Goal: Task Accomplishment & Management: Manage account settings

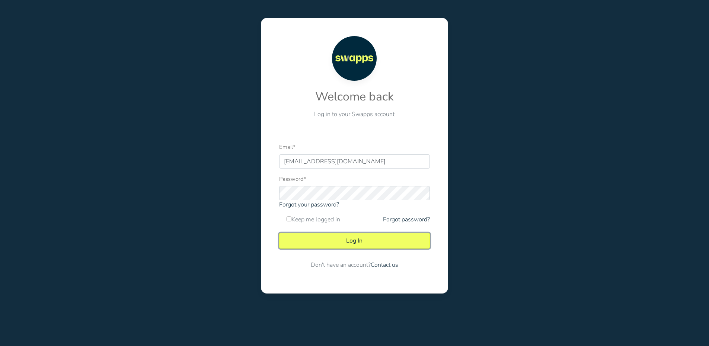
click at [359, 241] on button "Log In" at bounding box center [354, 241] width 151 height 16
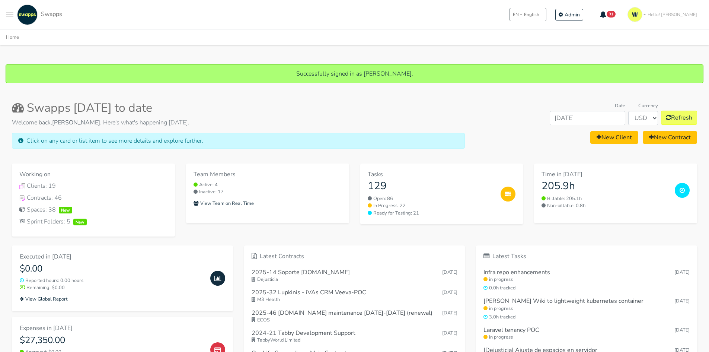
click at [7, 10] on button "Toggle navigation menu" at bounding box center [9, 14] width 7 height 20
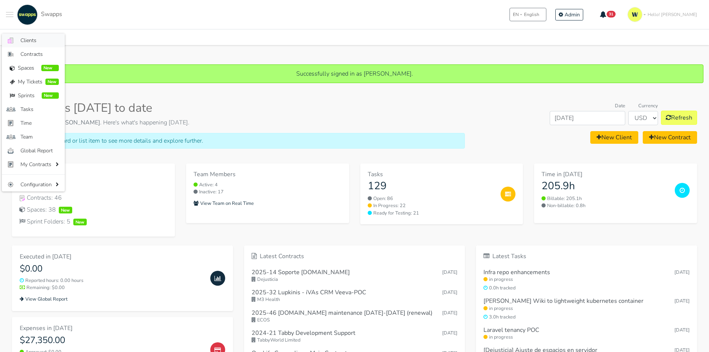
click at [27, 41] on span "Clients" at bounding box center [39, 40] width 38 height 8
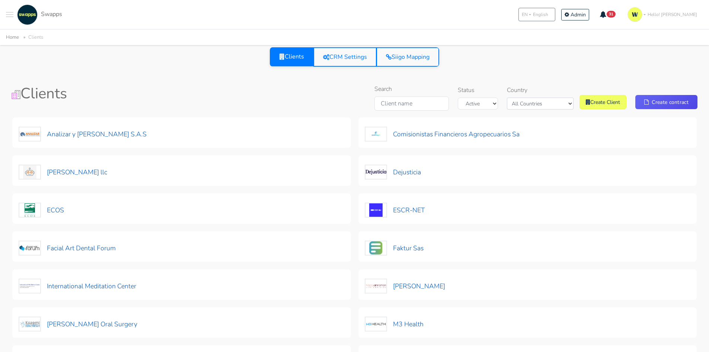
click at [557, 96] on div "Country All Countries Colombia USA" at bounding box center [540, 98] width 67 height 24
click at [557, 107] on select "All Countries Colombia USA" at bounding box center [540, 103] width 67 height 12
select select "USA"
click at [519, 97] on select "All Countries Colombia USA" at bounding box center [540, 103] width 67 height 12
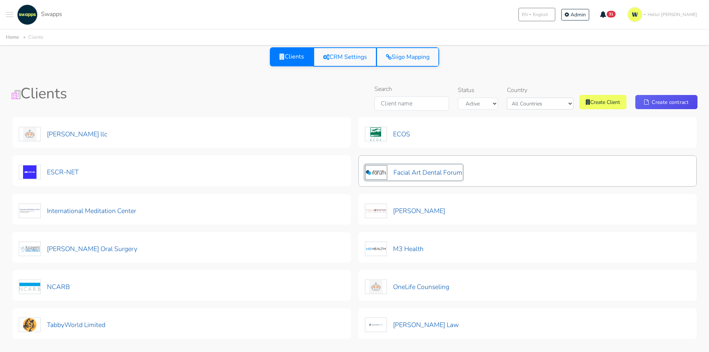
click at [443, 173] on button "Facial Art Dental Forum" at bounding box center [414, 172] width 98 height 16
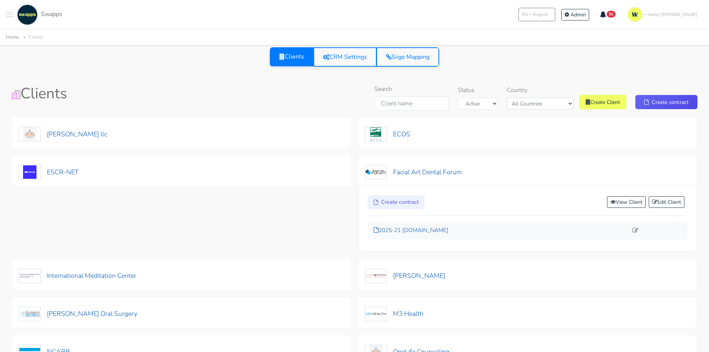
click at [420, 228] on p "2025-21 facialartdentalforum.com" at bounding box center [501, 230] width 254 height 9
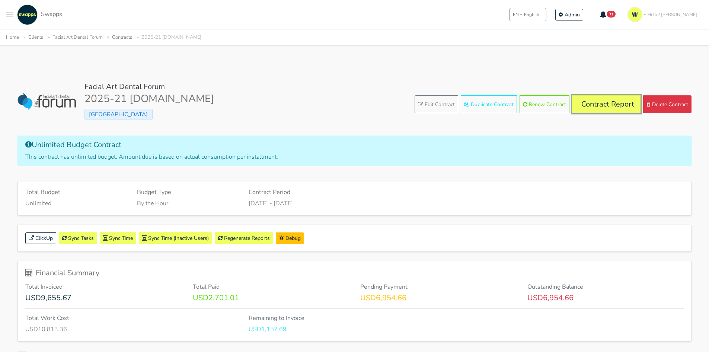
click at [600, 103] on link "Contract Report" at bounding box center [606, 104] width 68 height 18
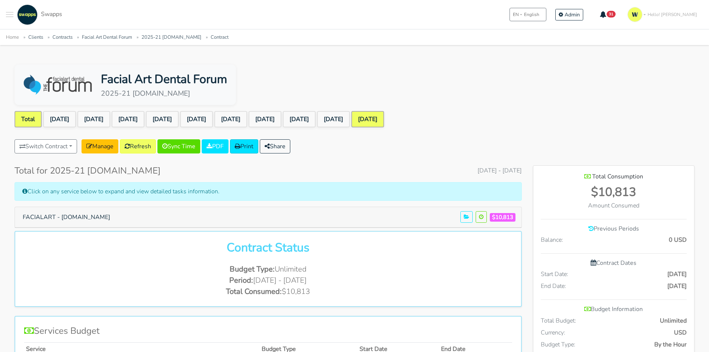
click at [384, 118] on link "[DATE]" at bounding box center [367, 119] width 33 height 16
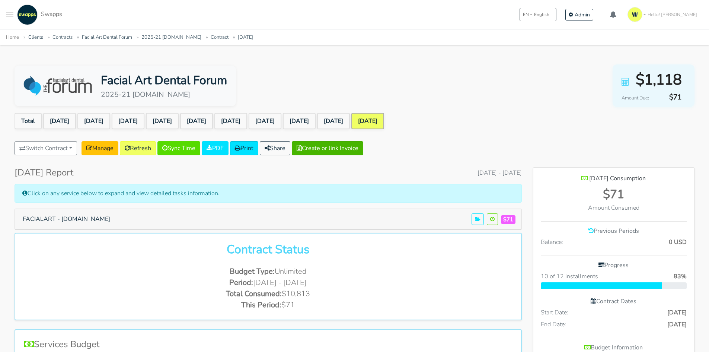
scroll to position [562, 161]
click at [350, 123] on link "[DATE]" at bounding box center [333, 121] width 33 height 16
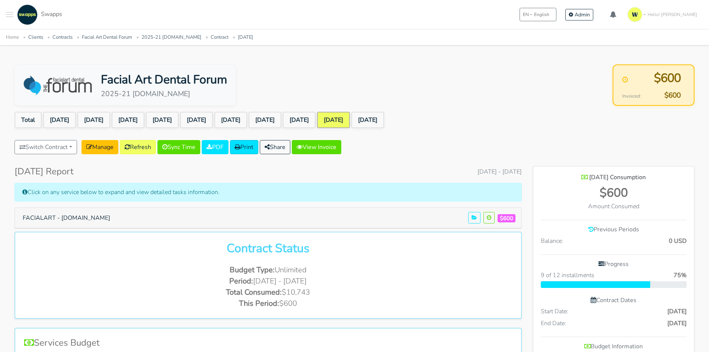
scroll to position [562, 161]
click at [384, 121] on link "[DATE]" at bounding box center [367, 120] width 33 height 16
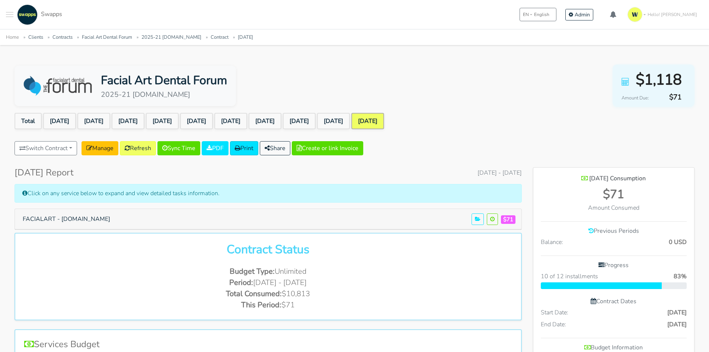
scroll to position [562, 161]
click at [94, 219] on button "FACIALART - facialartdentalforum.com" at bounding box center [66, 219] width 97 height 14
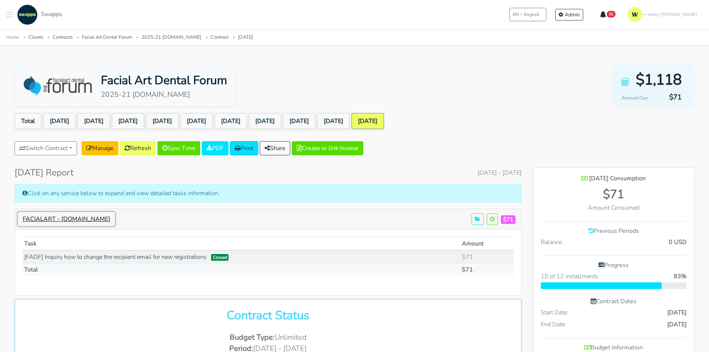
scroll to position [628, 161]
click at [94, 219] on button "FACIALART - facialartdentalforum.com" at bounding box center [66, 219] width 97 height 14
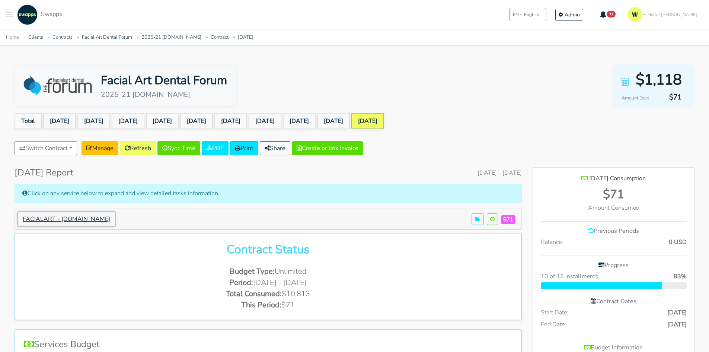
scroll to position [371483, 371885]
click at [350, 123] on link "[DATE]" at bounding box center [333, 121] width 33 height 16
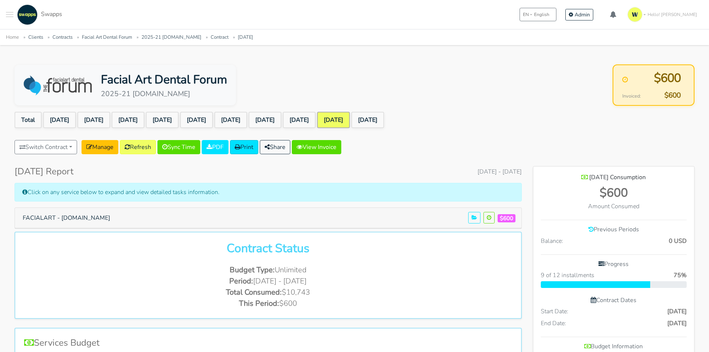
scroll to position [562, 161]
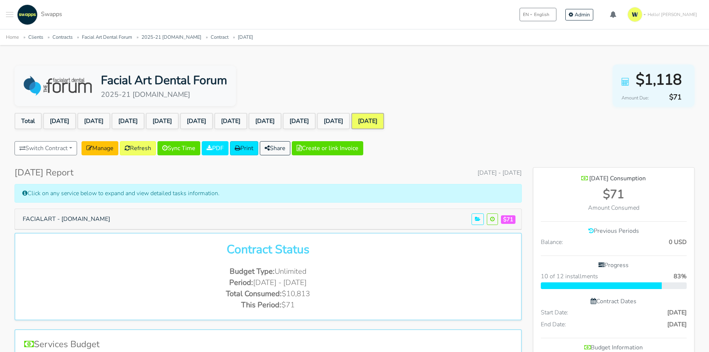
scroll to position [562, 161]
click at [36, 39] on link "Clients" at bounding box center [35, 37] width 15 height 7
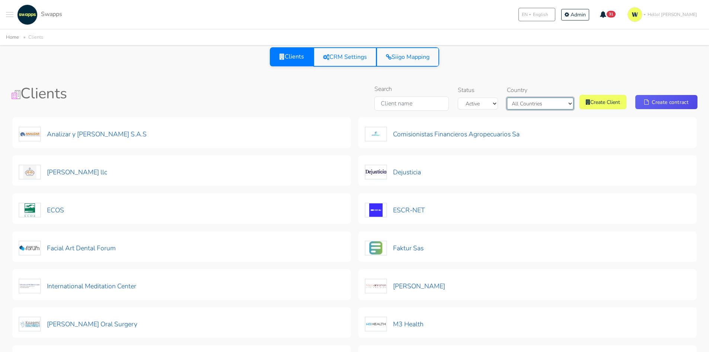
click at [537, 105] on select "All Countries Colombia USA" at bounding box center [540, 103] width 67 height 12
click at [525, 97] on select "All Countries Colombia USA" at bounding box center [540, 103] width 67 height 12
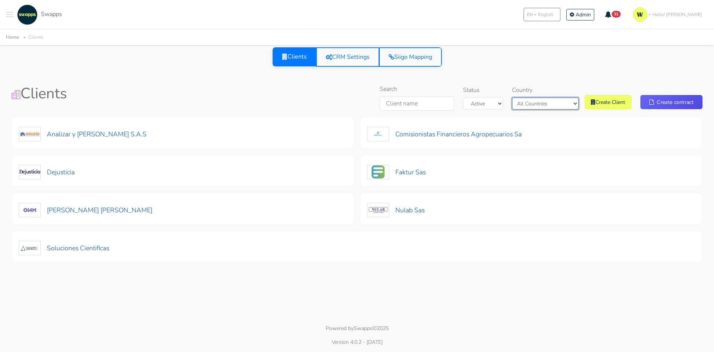
drag, startPoint x: 545, startPoint y: 102, endPoint x: 549, endPoint y: 109, distance: 7.5
click at [548, 107] on select "All Countries Colombia USA" at bounding box center [545, 103] width 67 height 12
select select "USA"
click at [519, 97] on select "All Countries Colombia USA" at bounding box center [545, 103] width 67 height 12
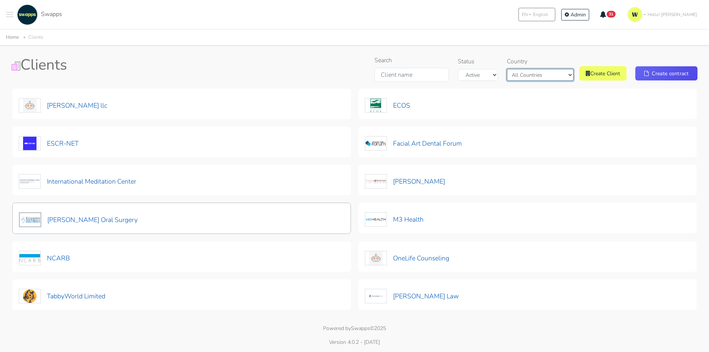
scroll to position [29, 0]
click at [77, 225] on button "[PERSON_NAME] Oral Surgery" at bounding box center [78, 220] width 119 height 16
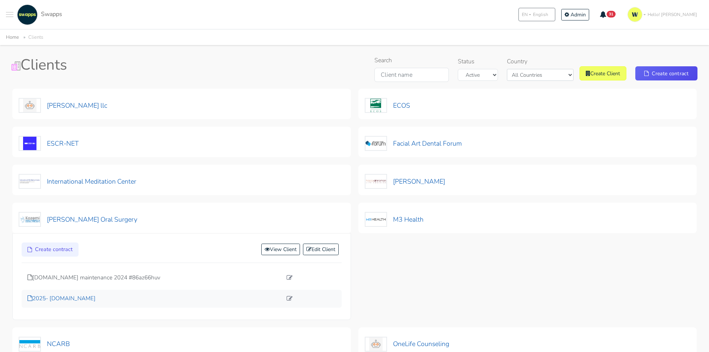
click at [70, 298] on p "2025- [DOMAIN_NAME]" at bounding box center [155, 298] width 254 height 9
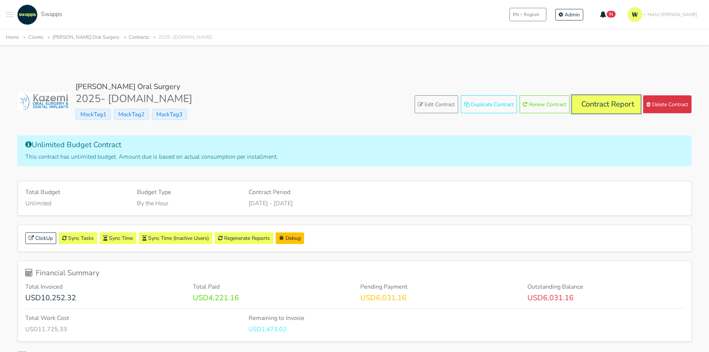
click at [588, 103] on link "Contract Report" at bounding box center [606, 104] width 68 height 18
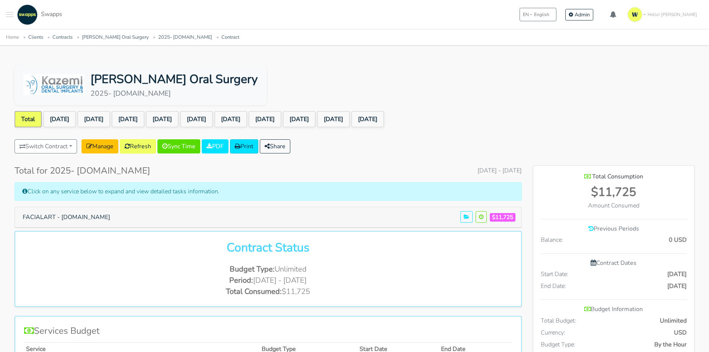
scroll to position [538, 161]
click at [350, 122] on link "[DATE]" at bounding box center [333, 119] width 33 height 16
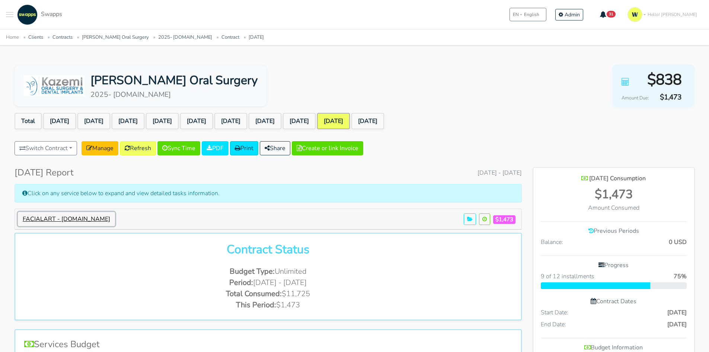
click at [57, 218] on button "FACIALART - [DOMAIN_NAME]" at bounding box center [66, 219] width 97 height 14
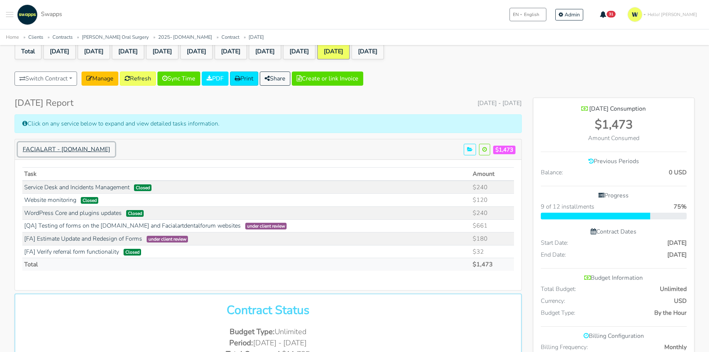
scroll to position [52, 0]
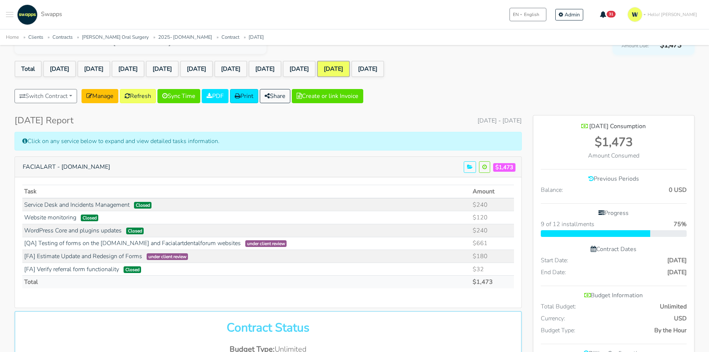
click at [481, 104] on div "Switch Contract 2023-43 Notificaciones Faktur - Comprobantes Faktur Sas NCARB E…" at bounding box center [355, 97] width 680 height 17
click at [471, 125] on div "[DATE] Report [DATE] - [DATE]" at bounding box center [268, 120] width 507 height 11
drag, startPoint x: 441, startPoint y: 122, endPoint x: 536, endPoint y: 128, distance: 95.8
click at [510, 122] on span "[DATE] - [DATE]" at bounding box center [499, 120] width 44 height 9
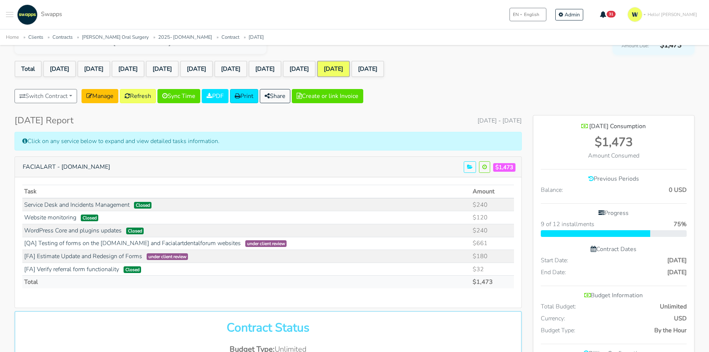
drag, startPoint x: 512, startPoint y: 120, endPoint x: 387, endPoint y: 120, distance: 125.0
click at [387, 120] on div "[DATE] Report [DATE] - [DATE]" at bounding box center [268, 120] width 507 height 11
click at [388, 121] on div "[DATE] Report [DATE] - [DATE]" at bounding box center [268, 120] width 507 height 11
drag, startPoint x: 413, startPoint y: 120, endPoint x: 437, endPoint y: 121, distance: 23.8
click at [477, 120] on span "[DATE] - [DATE]" at bounding box center [499, 120] width 44 height 9
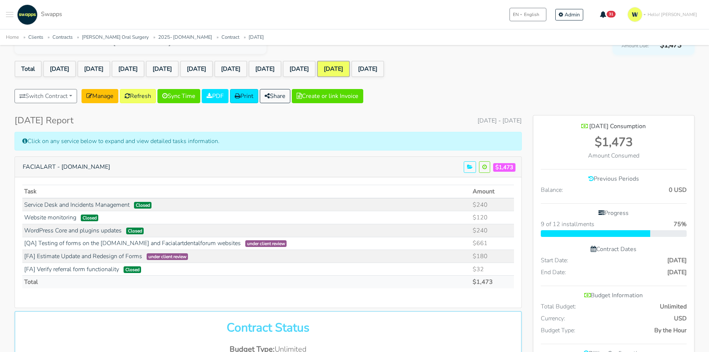
drag, startPoint x: 437, startPoint y: 121, endPoint x: 497, endPoint y: 122, distance: 60.3
click at [477, 121] on span "[DATE] - [DATE]" at bounding box center [499, 120] width 44 height 9
click at [510, 122] on span "[DATE] - [DATE]" at bounding box center [499, 120] width 44 height 9
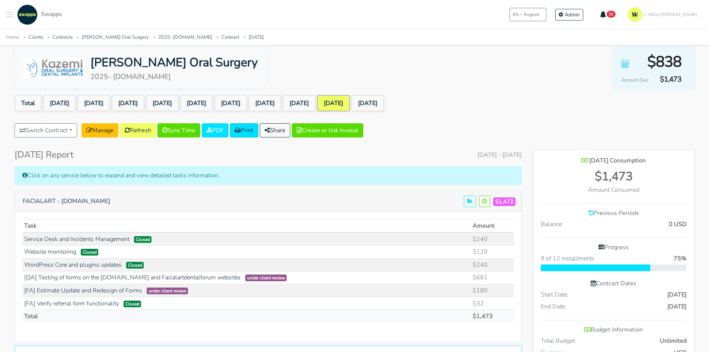
scroll to position [15, 0]
